Goal: Transaction & Acquisition: Purchase product/service

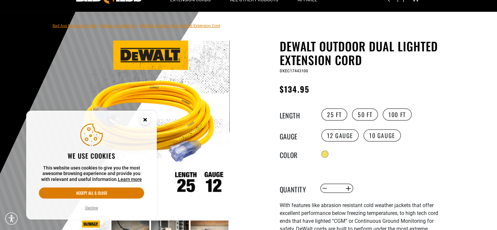
scroll to position [33, 0]
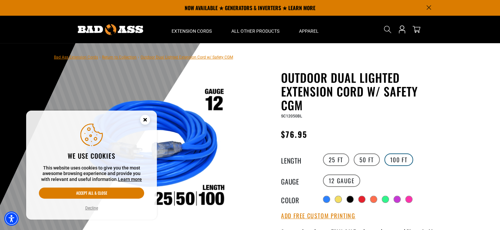
click at [406, 159] on label "100 FT" at bounding box center [398, 159] width 29 height 12
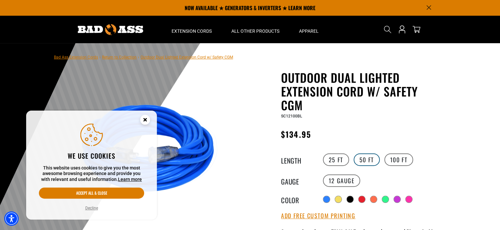
click at [367, 160] on label "50 FT" at bounding box center [366, 159] width 26 height 12
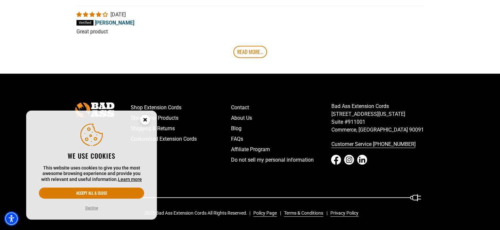
scroll to position [1408, 0]
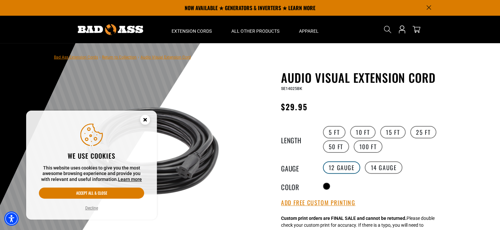
click at [341, 165] on label "12 Gauge" at bounding box center [342, 167] width 38 height 12
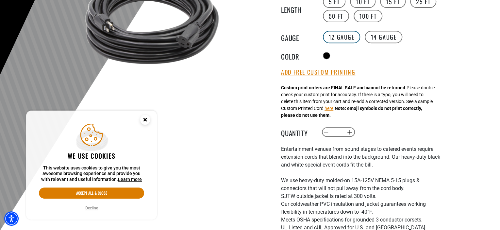
scroll to position [131, 0]
drag, startPoint x: 304, startPoint y: 167, endPoint x: 362, endPoint y: 166, distance: 57.5
click at [362, 166] on div "Entertainment venues from sound stages to catered events require extension cord…" at bounding box center [361, 188] width 160 height 86
copy div "white special event cords"
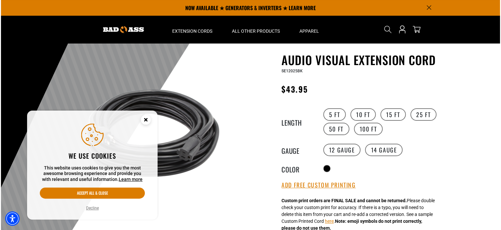
scroll to position [0, 0]
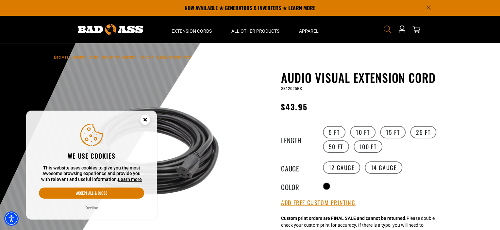
click at [385, 28] on icon "Search" at bounding box center [387, 29] width 8 height 8
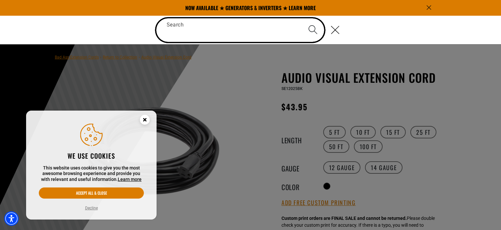
click at [258, 29] on input "Search" at bounding box center [240, 30] width 168 height 24
paste input "**********"
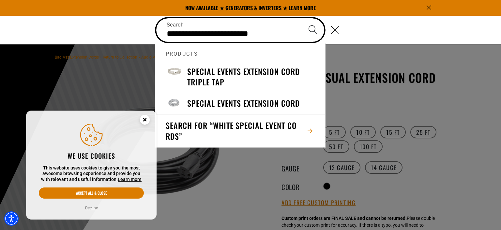
type input "**********"
click at [311, 30] on icon "Search" at bounding box center [313, 29] width 9 height 9
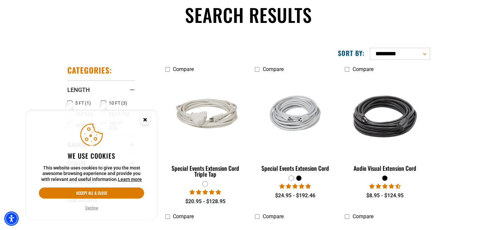
scroll to position [65, 0]
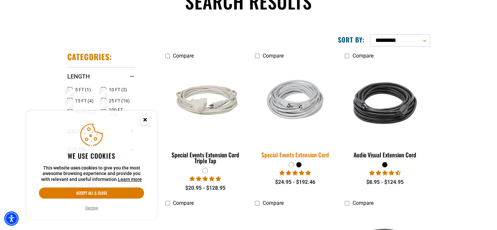
click at [294, 110] on img at bounding box center [294, 103] width 91 height 60
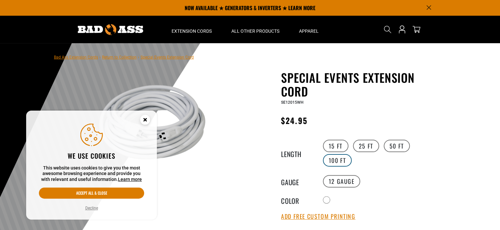
click at [343, 159] on label "100 FT" at bounding box center [337, 160] width 29 height 12
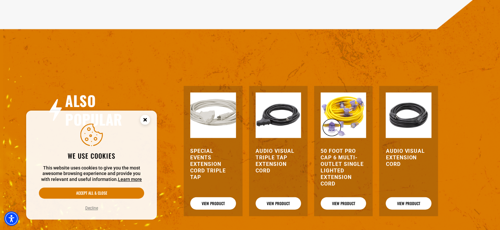
scroll to position [784, 0]
